Goal: Information Seeking & Learning: Check status

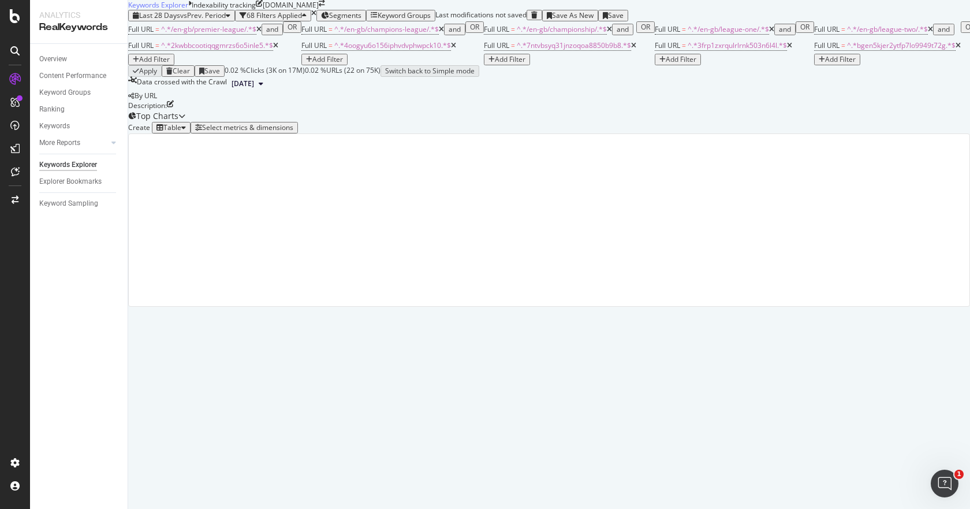
click at [302, 20] on div "68 Filters Applied" at bounding box center [274, 16] width 55 height 8
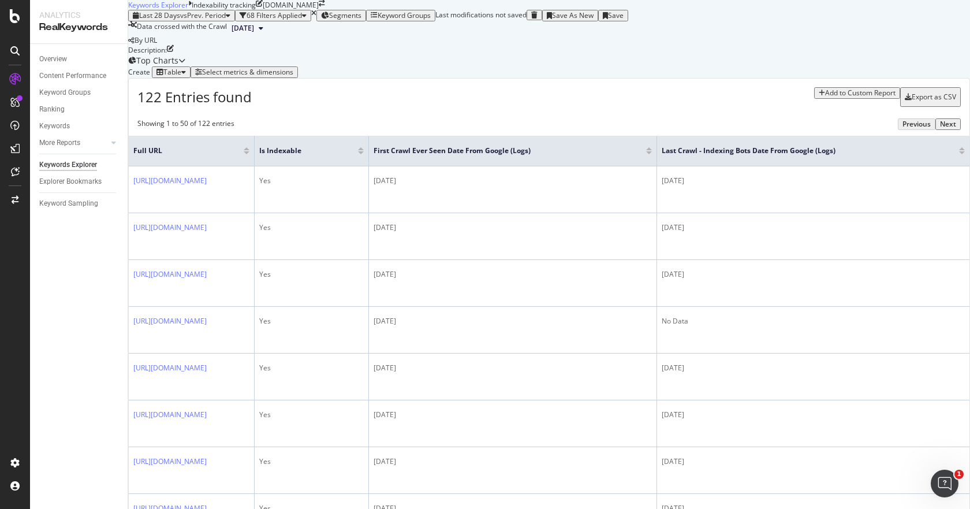
click at [268, 35] on button "[DATE]" at bounding box center [247, 28] width 41 height 14
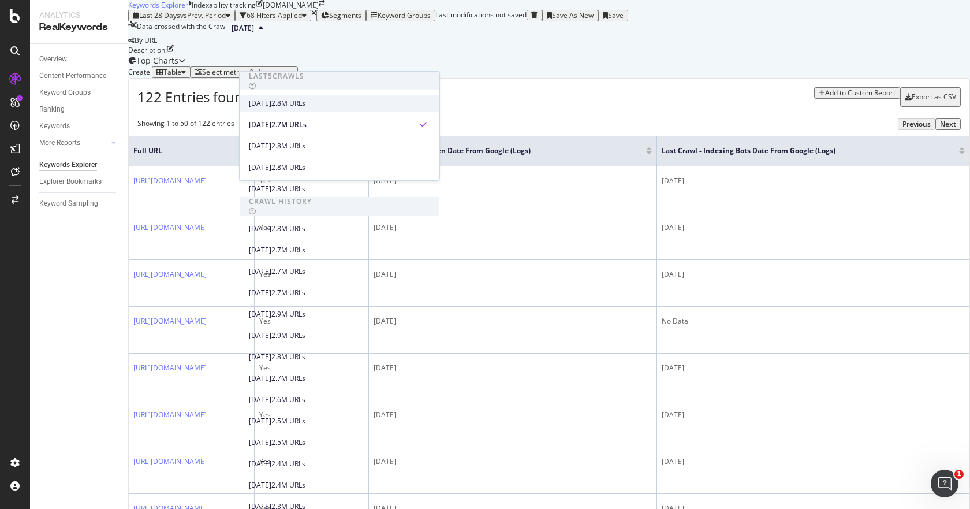
click at [271, 100] on div "[DATE]" at bounding box center [260, 103] width 23 height 10
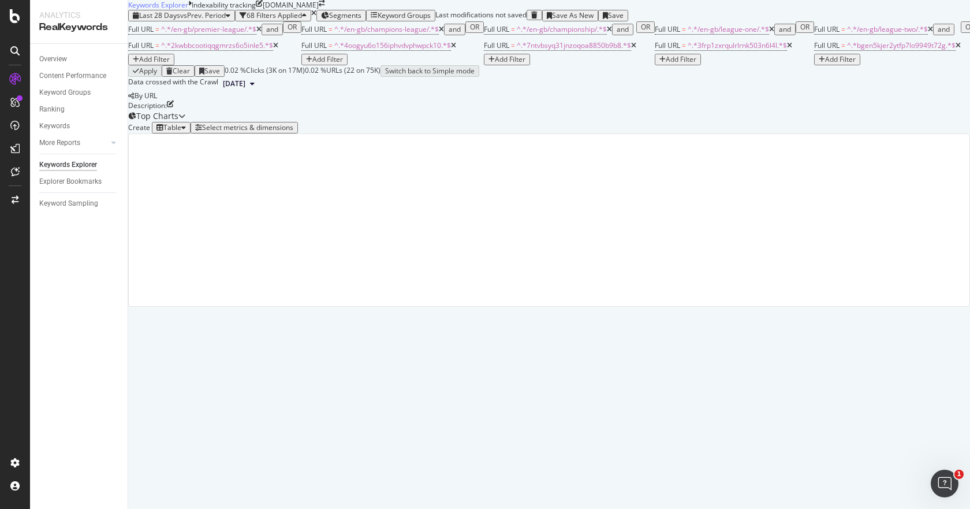
click at [307, 19] on icon "button" at bounding box center [304, 15] width 5 height 7
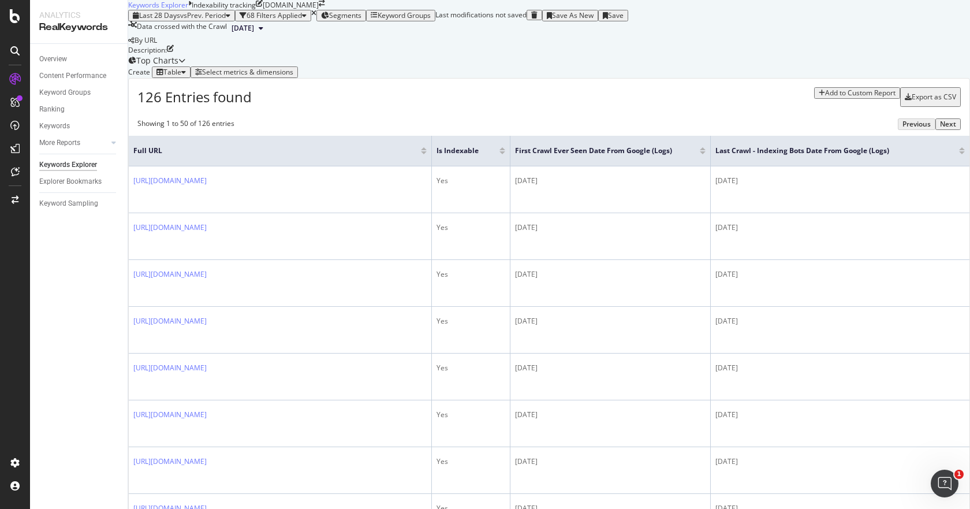
click at [959, 154] on div at bounding box center [962, 152] width 6 height 3
click at [959, 150] on div at bounding box center [962, 148] width 6 height 3
click at [263, 32] on icon at bounding box center [261, 28] width 5 height 7
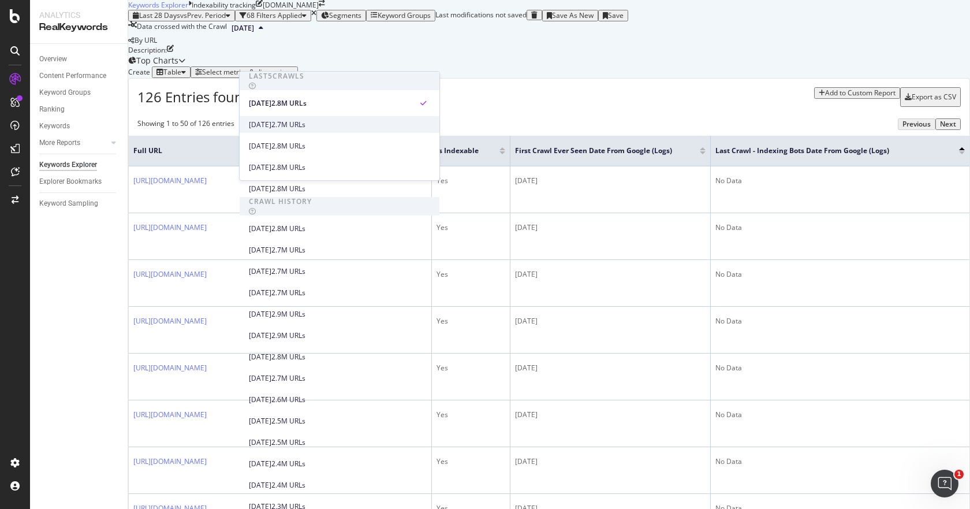
click at [271, 125] on div "[DATE]" at bounding box center [260, 125] width 23 height 10
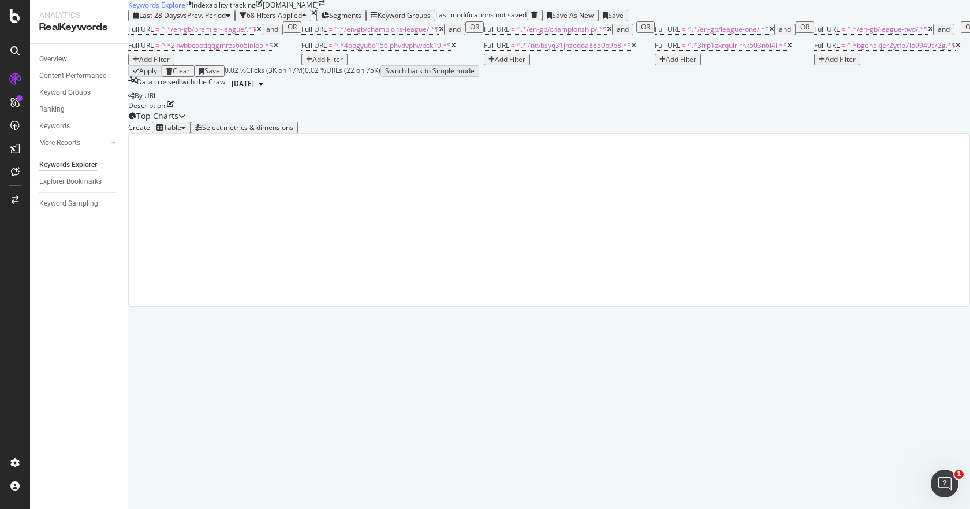
click at [307, 19] on div "button" at bounding box center [304, 15] width 5 height 7
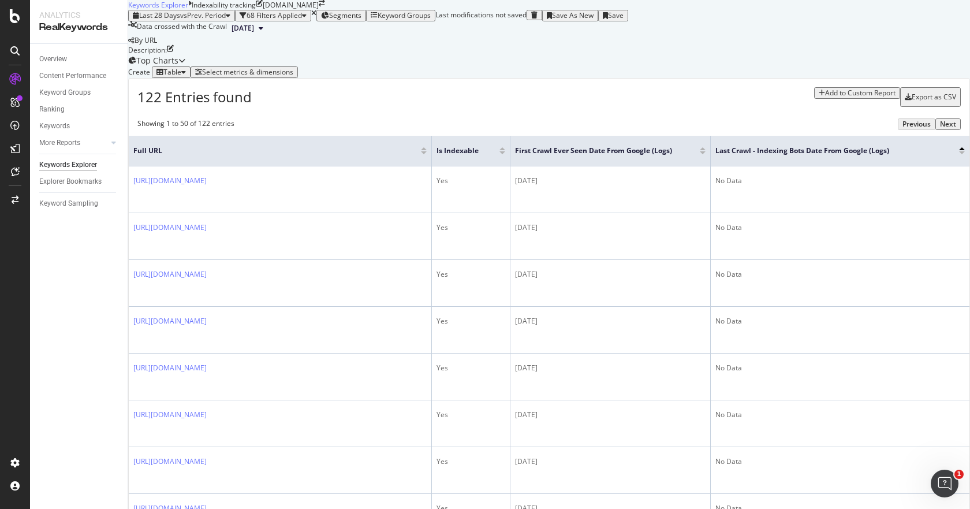
click at [268, 35] on button "[DATE]" at bounding box center [247, 28] width 41 height 14
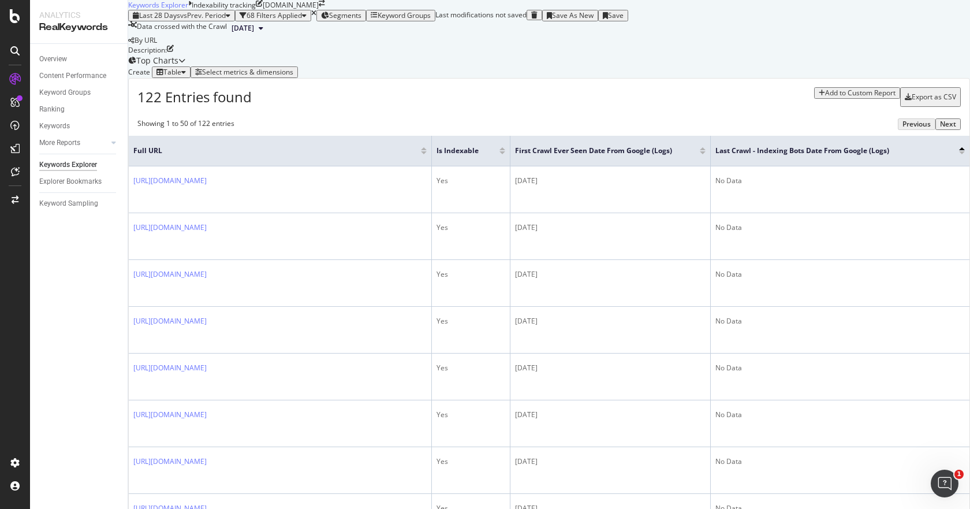
click at [263, 32] on icon at bounding box center [261, 28] width 5 height 7
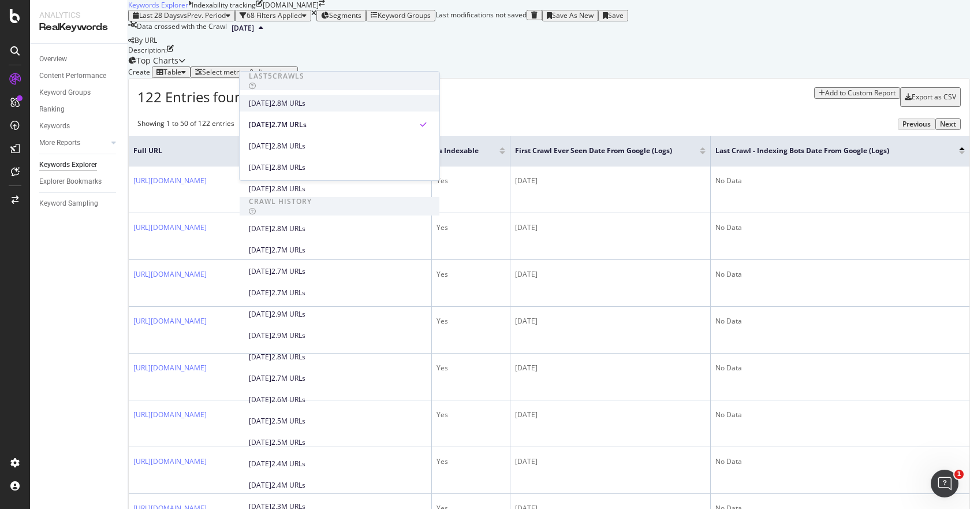
click at [342, 104] on div "[DATE] 2.8M URLs" at bounding box center [331, 103] width 165 height 10
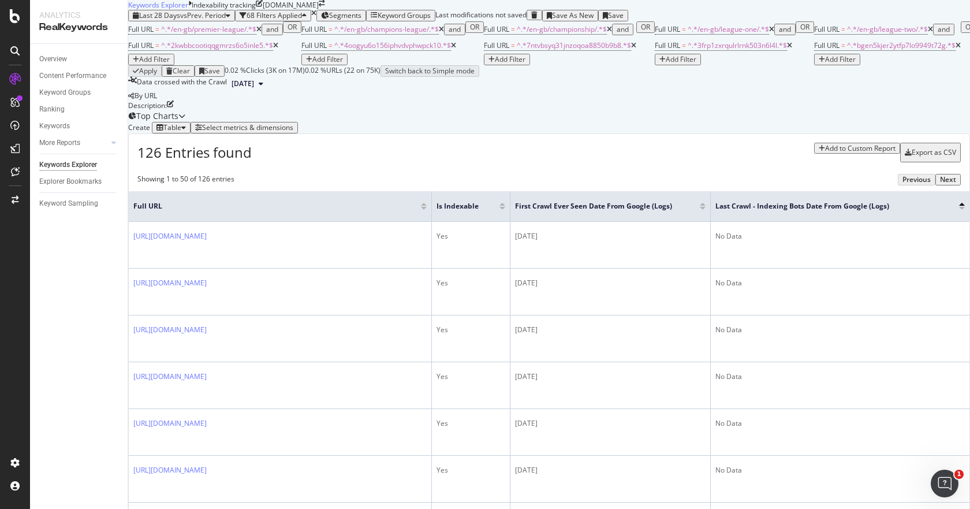
click at [307, 20] on div "68 Filters Applied" at bounding box center [273, 16] width 67 height 8
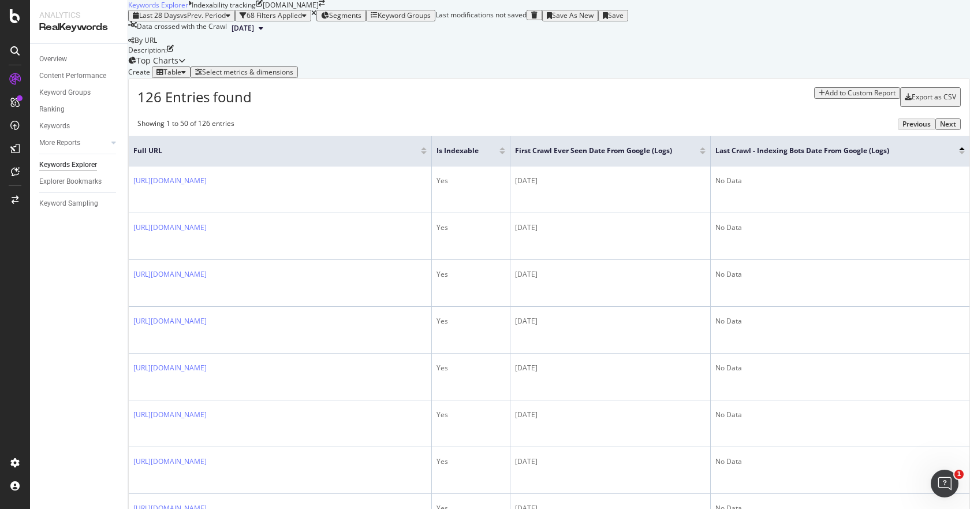
scroll to position [236, 0]
